Goal: Find specific fact: Find specific page/section

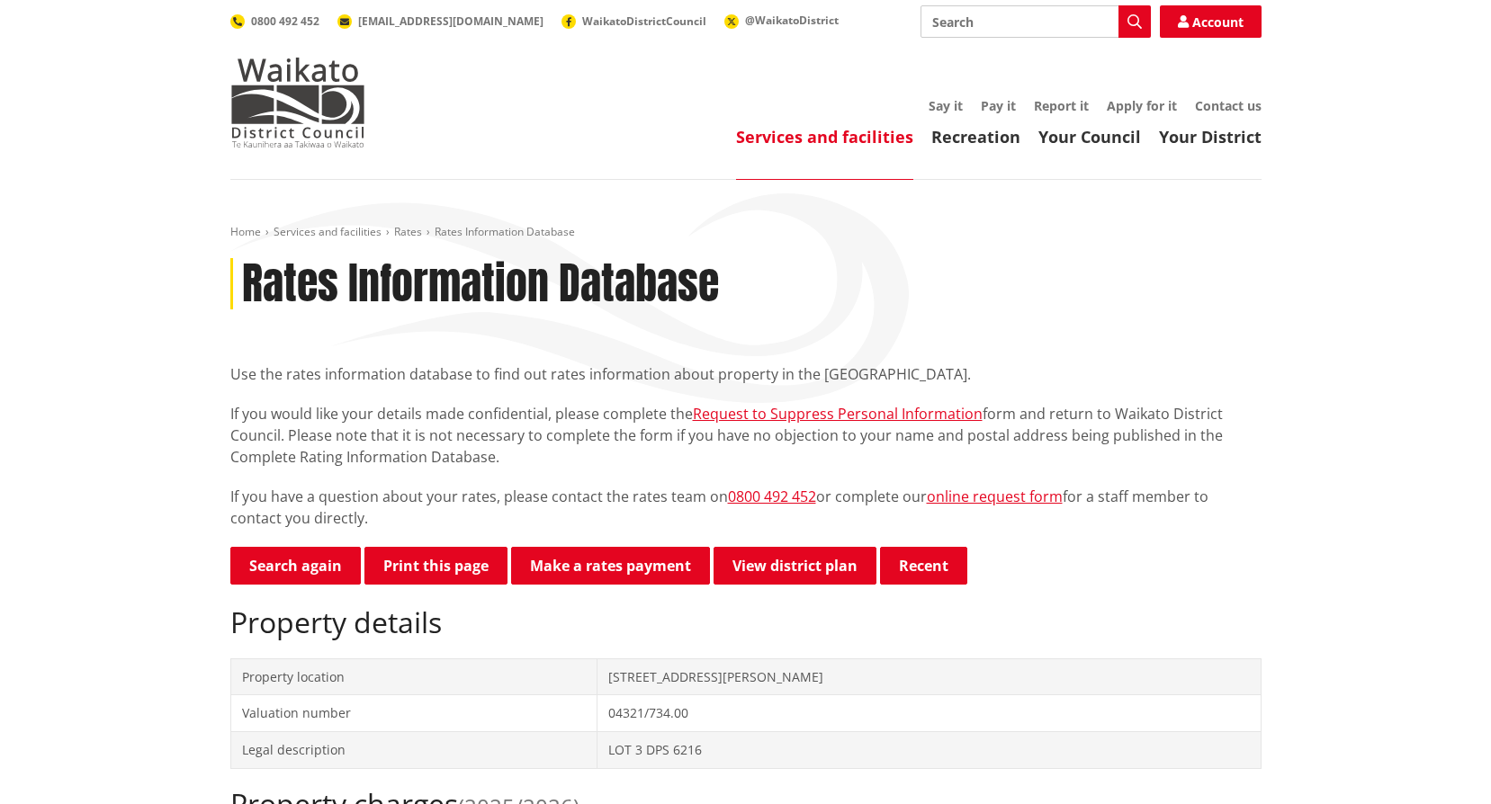
scroll to position [90, 0]
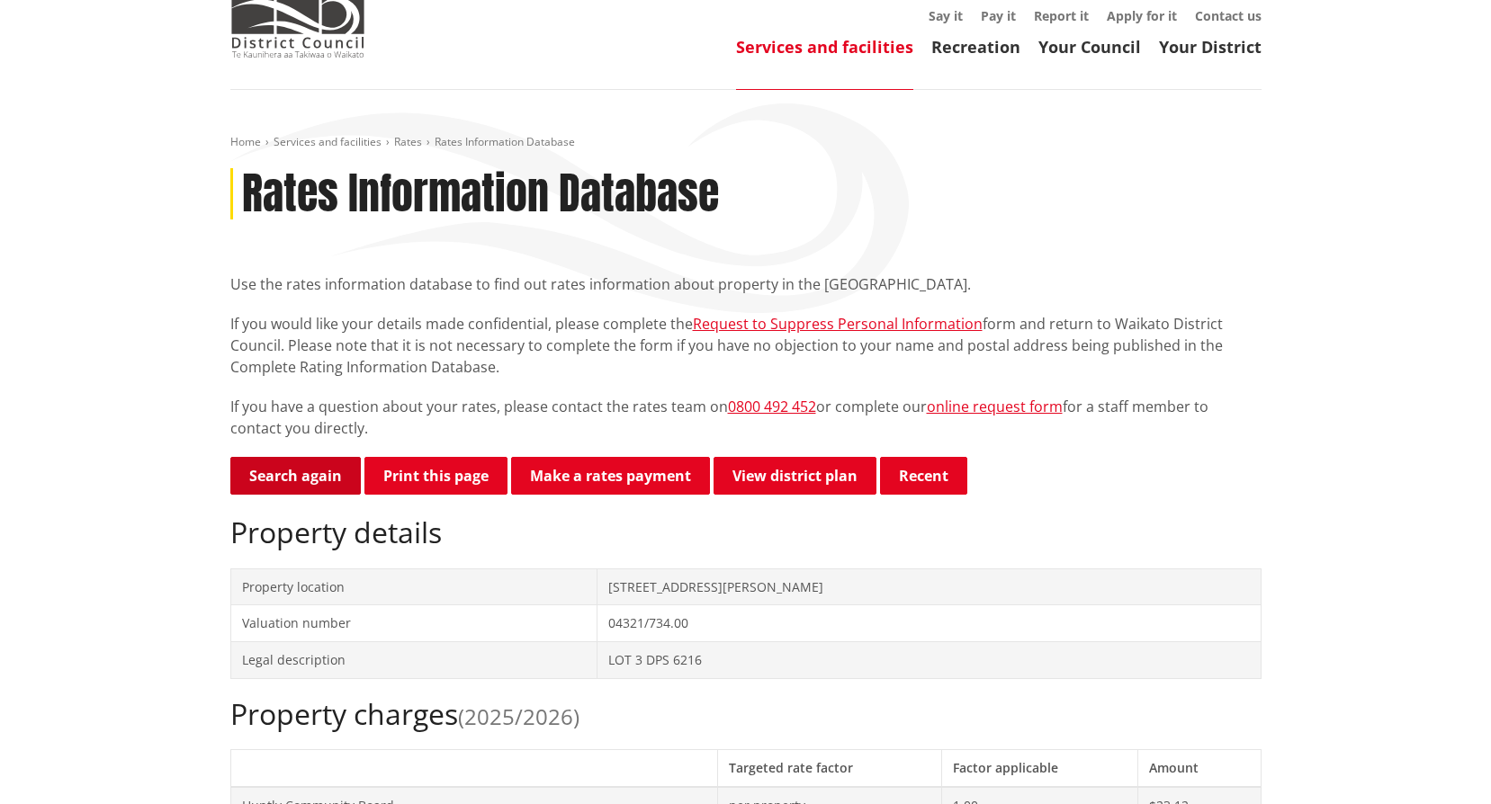
click at [285, 482] on link "Search again" at bounding box center [295, 476] width 130 height 38
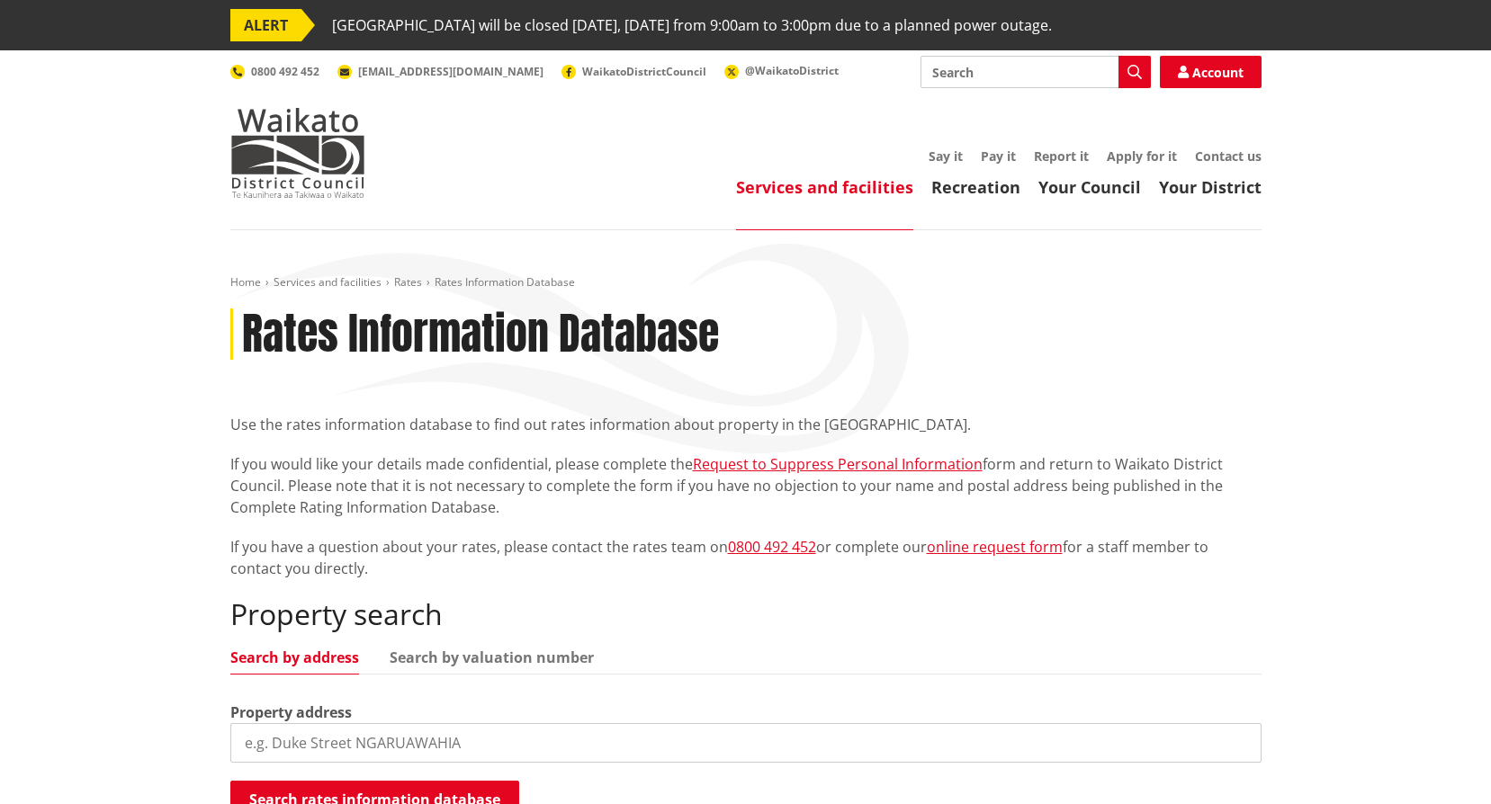
click at [364, 739] on input "search" at bounding box center [745, 743] width 1031 height 40
type input "75 weavers crossing"
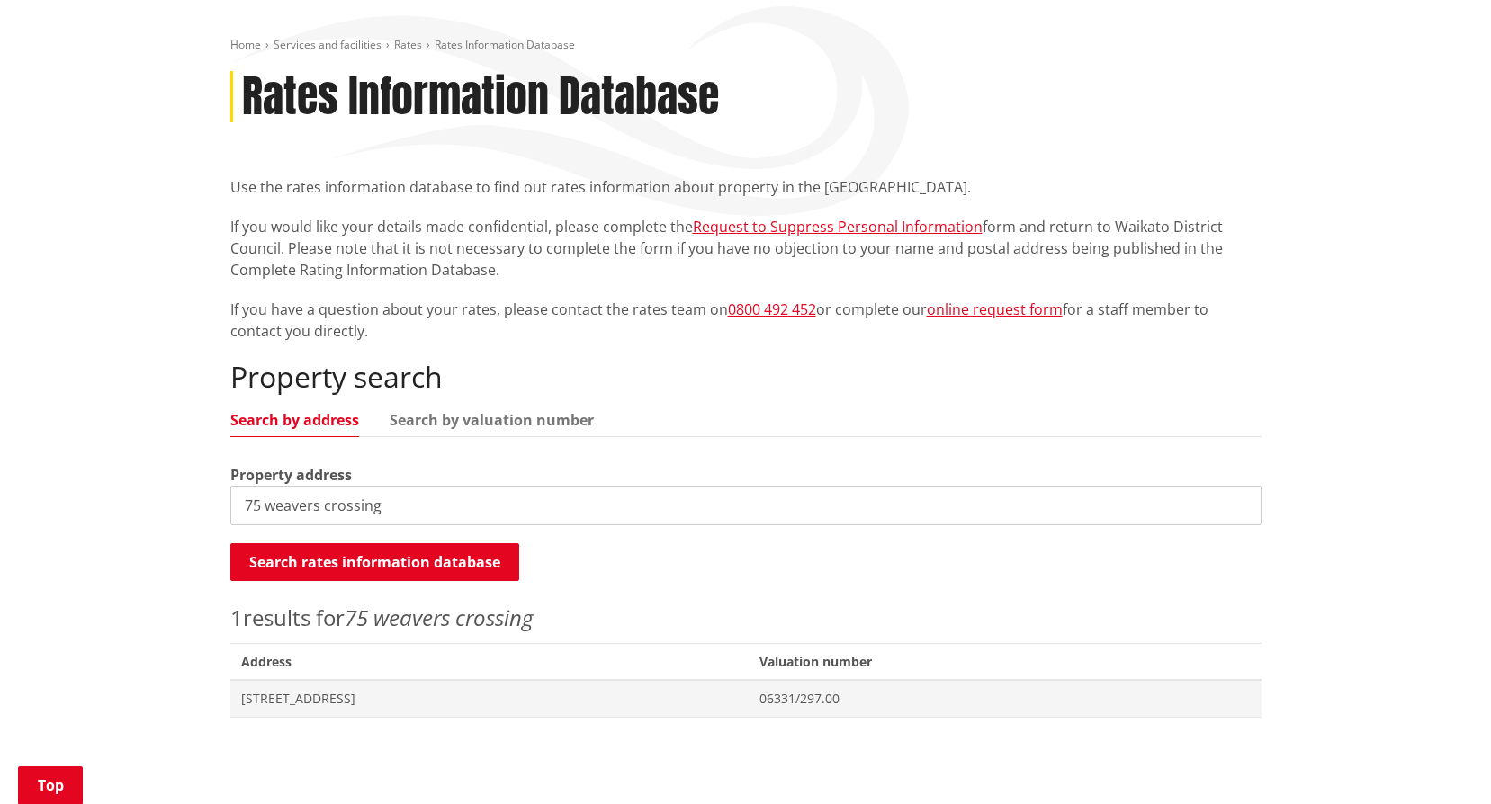
scroll to position [270, 0]
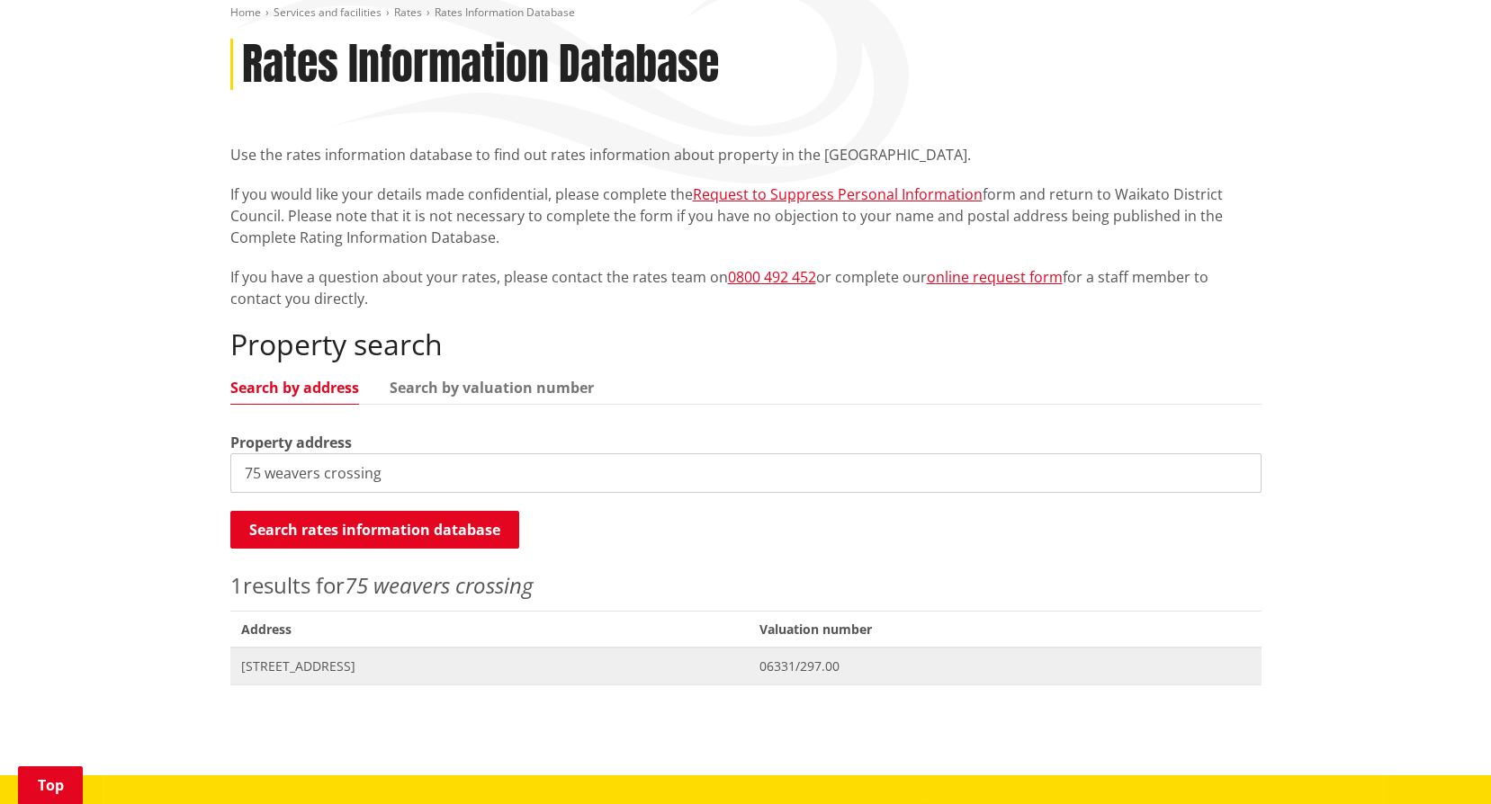
click at [335, 664] on span "[STREET_ADDRESS]" at bounding box center [489, 667] width 497 height 18
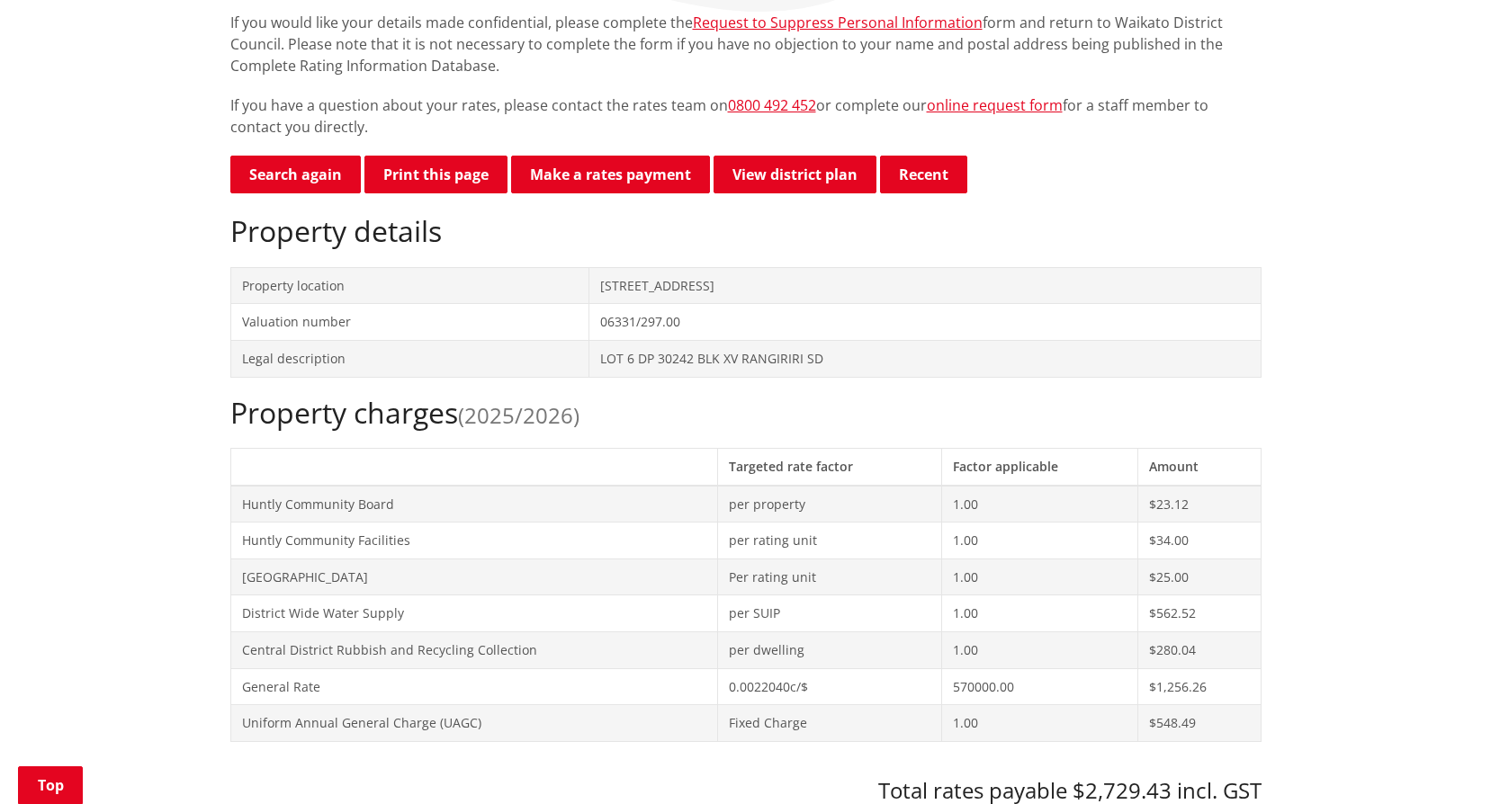
scroll to position [540, 0]
